Goal: Check status: Check status

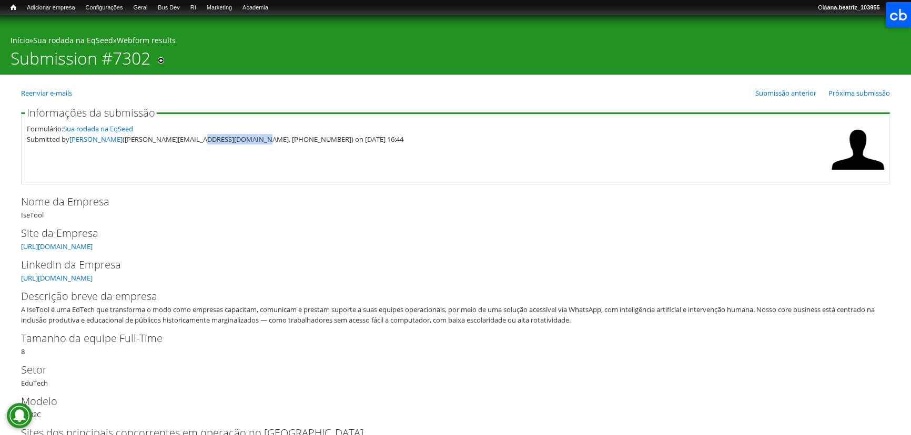
drag, startPoint x: 187, startPoint y: 138, endPoint x: 236, endPoint y: 139, distance: 48.9
click at [236, 139] on div "Submitted by [PERSON_NAME] ([PERSON_NAME][EMAIL_ADDRESS][DOMAIN_NAME], [PHONE_N…" at bounding box center [426, 139] width 799 height 11
copy div "[PHONE_NUMBER]"
click at [210, 145] on fieldset "Informações da submissão Formulário: Sua rodada na EqSeed Submitted by [PERSON_…" at bounding box center [455, 146] width 869 height 77
